Goal: Task Accomplishment & Management: Use online tool/utility

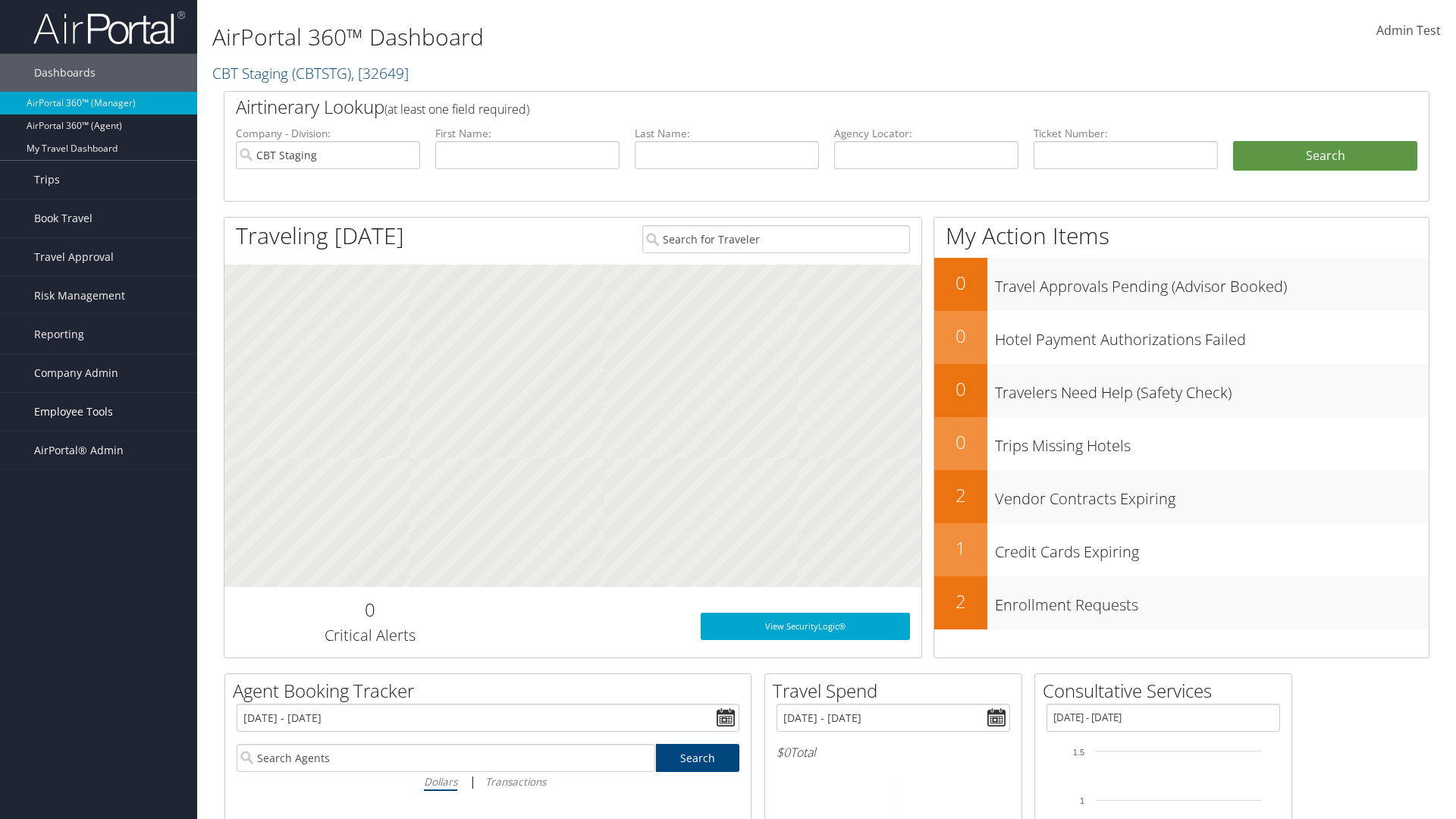
click at [98, 411] on span "Employee Tools" at bounding box center [73, 412] width 79 height 38
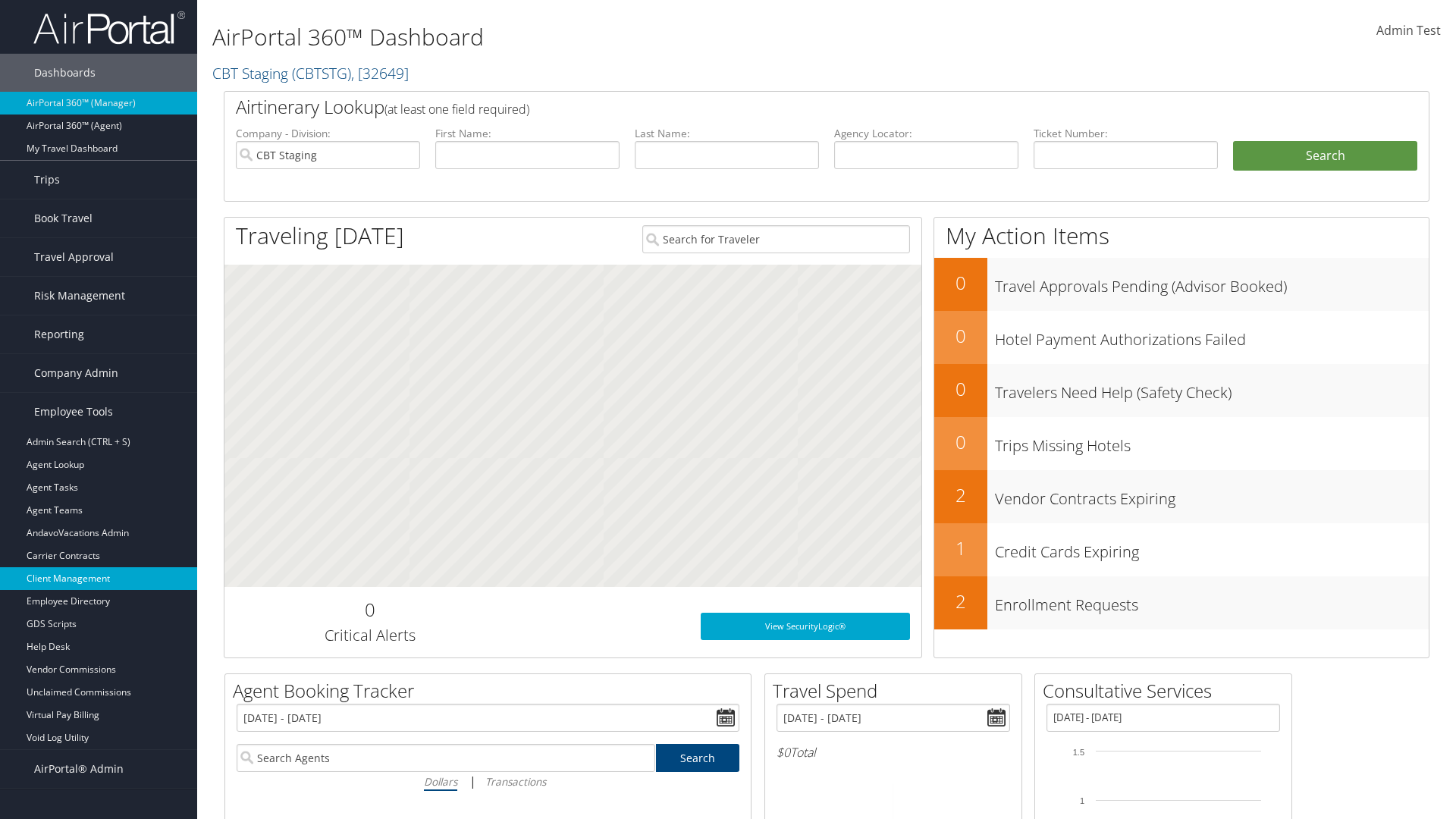
click at [98, 578] on link "Client Management" at bounding box center [98, 578] width 197 height 23
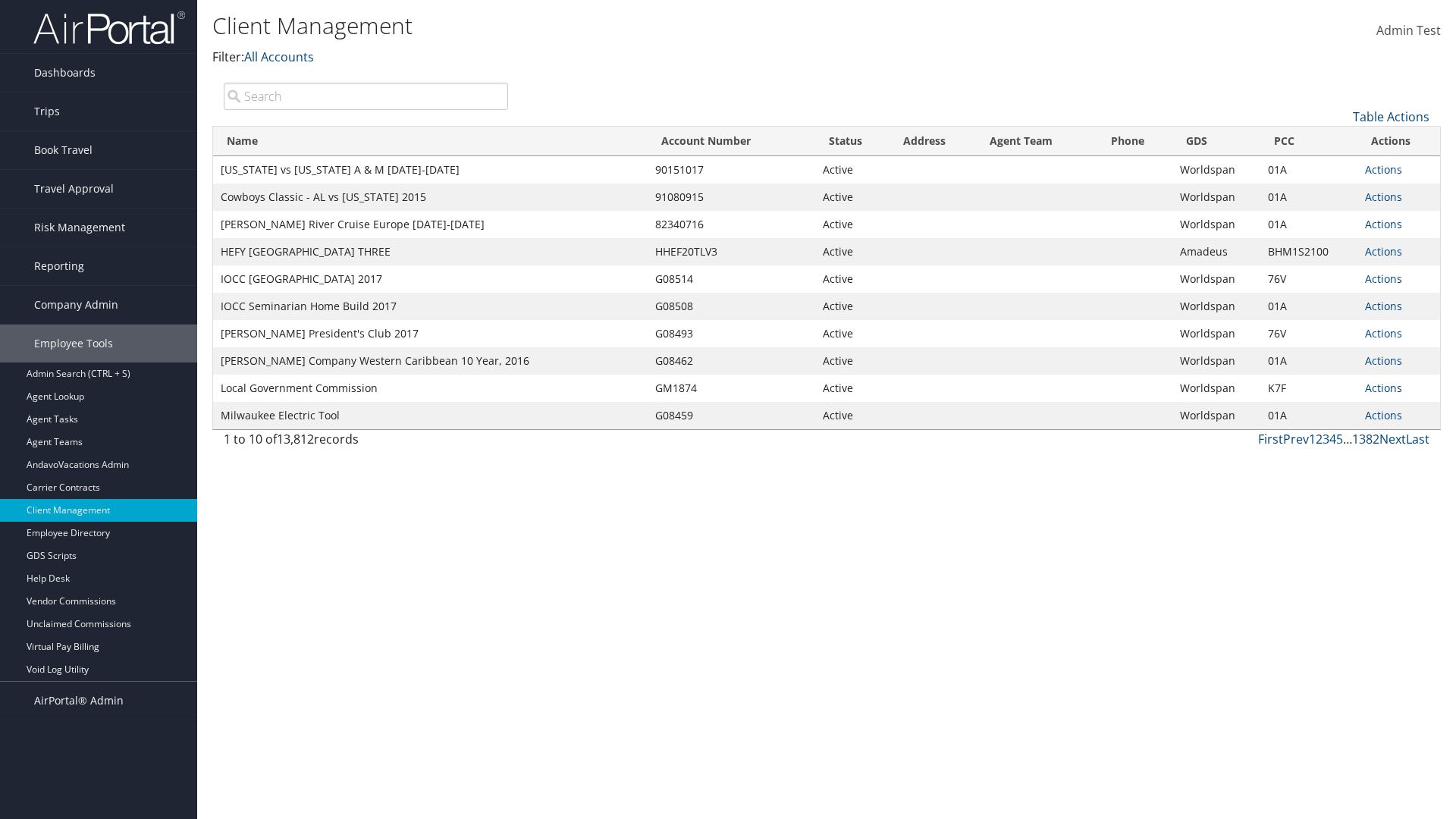
click at [365, 96] on input "search" at bounding box center [365, 96] width 284 height 27
type input "[US_STATE] vs [US_STATE] A & M [DATE]-[DATE]"
